Goal: Find specific page/section

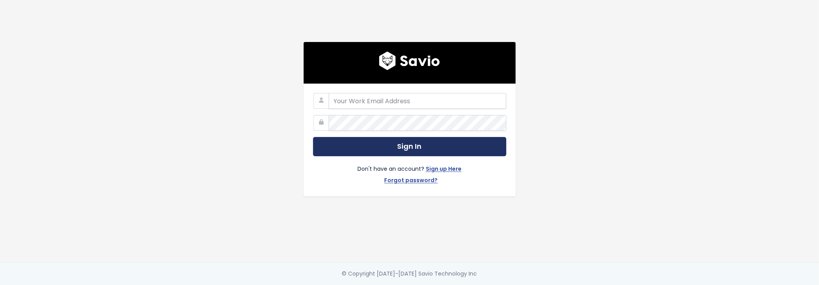
type input "[PERSON_NAME][EMAIL_ADDRESS][PERSON_NAME][DOMAIN_NAME]"
click at [387, 147] on button "Sign In" at bounding box center [409, 146] width 193 height 19
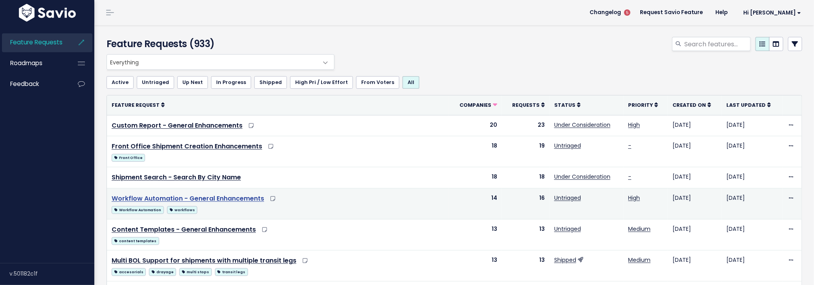
click at [217, 196] on link "Workflow Automation - General Enhancements" at bounding box center [188, 198] width 152 height 9
